Goal: Transaction & Acquisition: Obtain resource

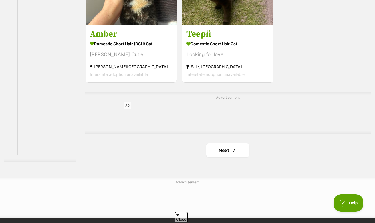
scroll to position [1292, 0]
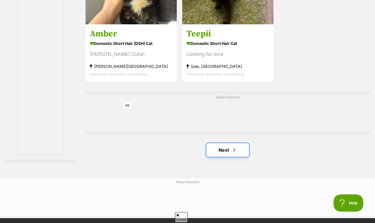
click at [232, 152] on span "Next page" at bounding box center [234, 149] width 6 height 7
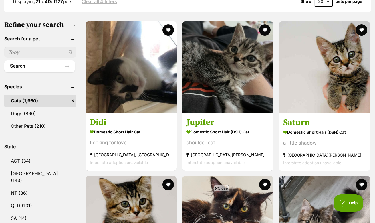
scroll to position [162, 0]
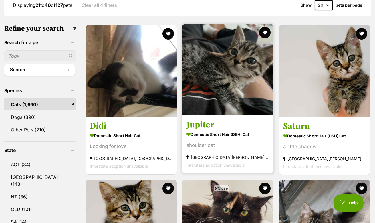
click at [230, 106] on img at bounding box center [227, 69] width 91 height 91
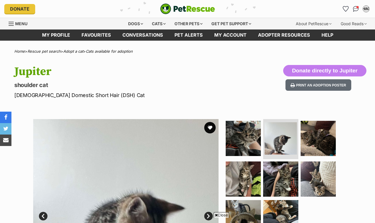
scroll to position [103, 0]
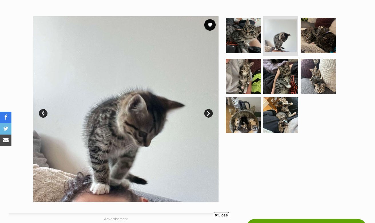
click at [206, 111] on link "Next" at bounding box center [208, 113] width 9 height 9
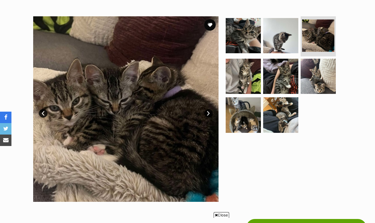
click at [206, 111] on link "Next" at bounding box center [208, 113] width 9 height 9
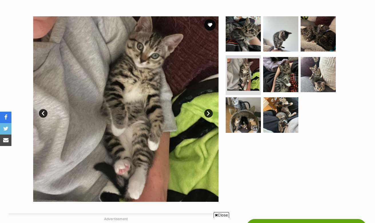
scroll to position [0, 0]
click at [206, 111] on link "Next" at bounding box center [208, 113] width 9 height 9
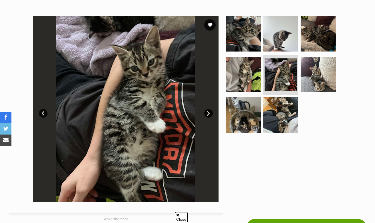
click at [206, 111] on link "Next" at bounding box center [208, 113] width 9 height 9
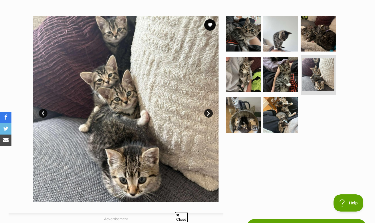
click at [206, 111] on link "Next" at bounding box center [208, 113] width 9 height 9
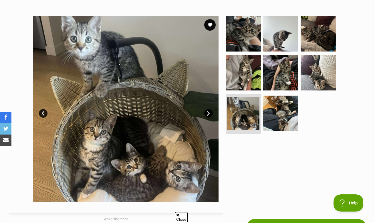
click at [206, 111] on link "Next" at bounding box center [208, 113] width 9 height 9
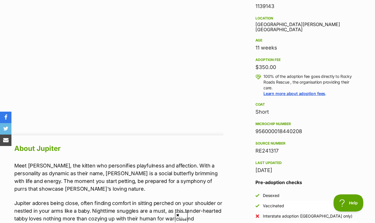
scroll to position [248, 0]
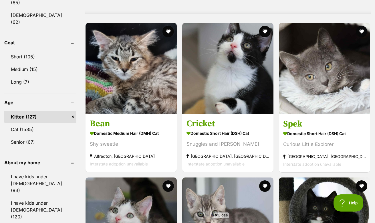
scroll to position [560, 0]
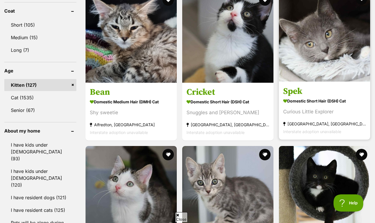
click at [304, 83] on link "Spek Domestic Short Hair (DSH) Cat Curious Little Explorer Rowville, VIC Inters…" at bounding box center [324, 110] width 91 height 58
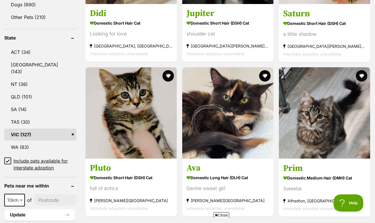
scroll to position [252, 0]
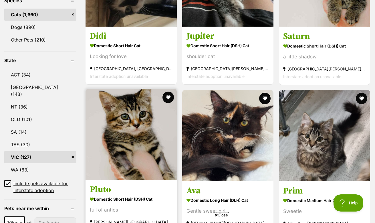
click at [148, 170] on img at bounding box center [130, 134] width 91 height 91
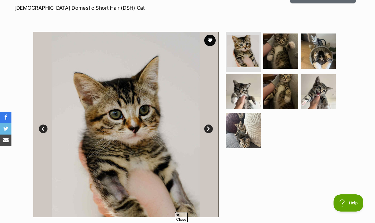
scroll to position [87, 0]
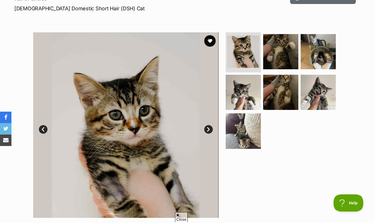
click at [207, 128] on link "Next" at bounding box center [208, 129] width 9 height 9
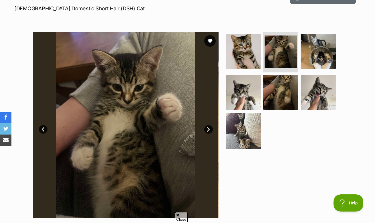
click at [207, 128] on link "Next" at bounding box center [208, 129] width 9 height 9
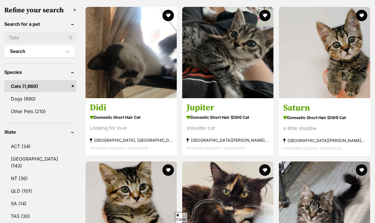
scroll to position [102, 0]
